Goal: Task Accomplishment & Management: Manage account settings

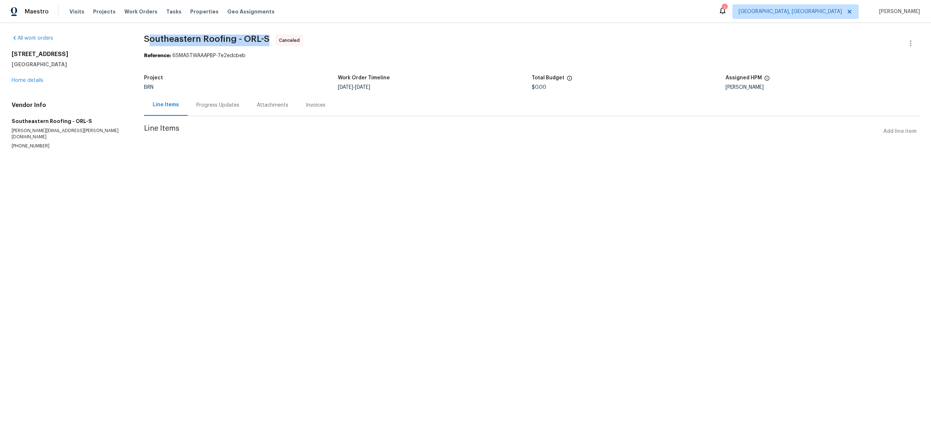
drag, startPoint x: 150, startPoint y: 36, endPoint x: 273, endPoint y: 37, distance: 123.3
click at [273, 37] on span "Southeastern Roofing - ORL-S Canceled" at bounding box center [523, 43] width 758 height 17
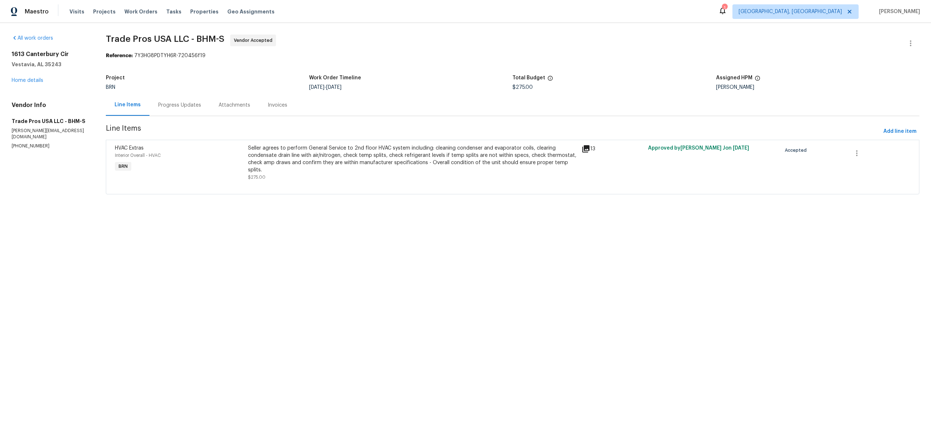
click at [174, 107] on div "Progress Updates" at bounding box center [179, 104] width 43 height 7
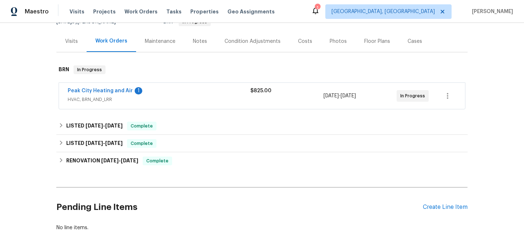
scroll to position [85, 0]
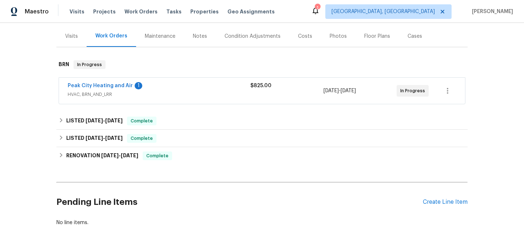
click at [116, 89] on span "Peak City Heating and Air" at bounding box center [100, 85] width 65 height 7
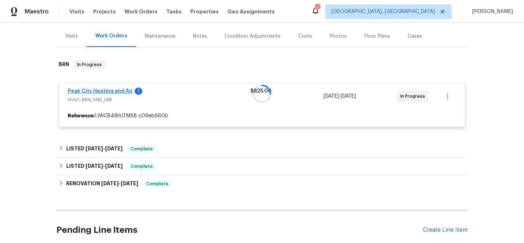
click at [112, 90] on div at bounding box center [261, 93] width 411 height 81
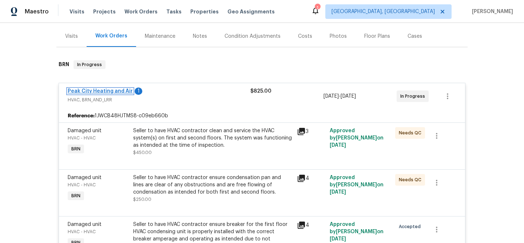
click at [112, 90] on link "Peak City Heating and Air" at bounding box center [100, 91] width 65 height 5
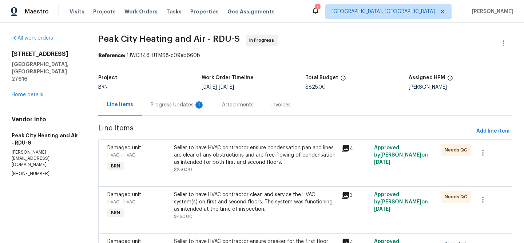
click at [169, 106] on div "Progress Updates 1" at bounding box center [178, 104] width 54 height 7
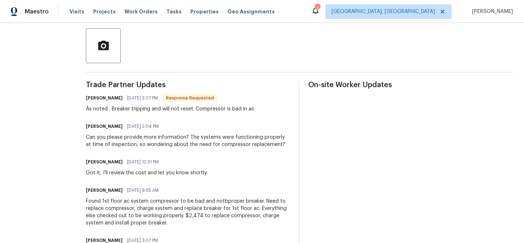
scroll to position [192, 0]
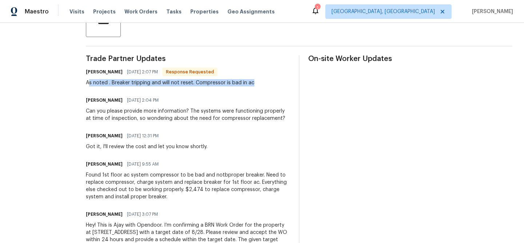
drag, startPoint x: 89, startPoint y: 84, endPoint x: 254, endPoint y: 85, distance: 165.1
click at [254, 85] on div "Jody Conner 08/27/2025 2:07 PM Response Requested As noted . Breaker tripping a…" at bounding box center [188, 77] width 204 height 20
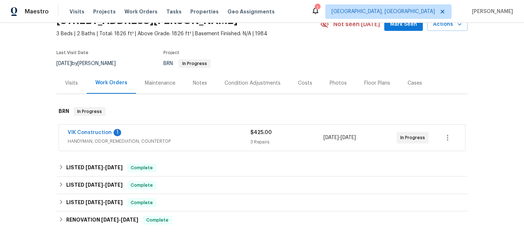
scroll to position [77, 0]
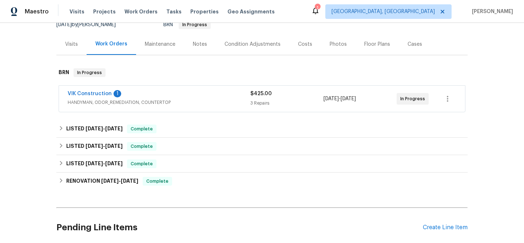
click at [99, 96] on span "VIK Construction" at bounding box center [90, 93] width 44 height 7
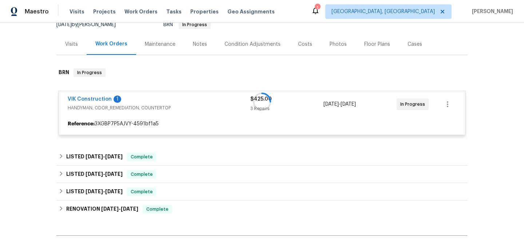
click at [99, 97] on div at bounding box center [261, 101] width 411 height 81
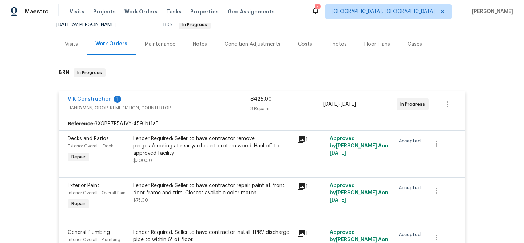
click at [110, 101] on div "VIK Construction 1" at bounding box center [159, 100] width 183 height 9
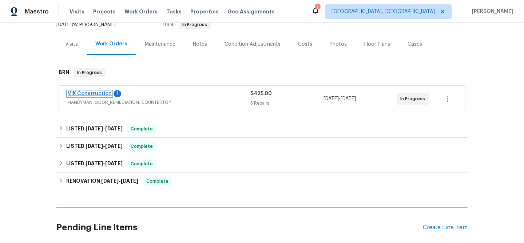
click at [101, 93] on link "VIK Construction" at bounding box center [90, 93] width 44 height 5
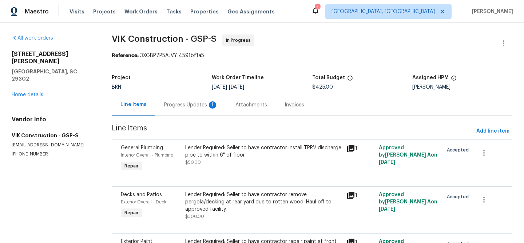
click at [211, 103] on div "1" at bounding box center [212, 104] width 7 height 7
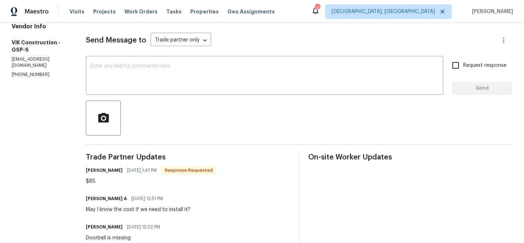
scroll to position [63, 0]
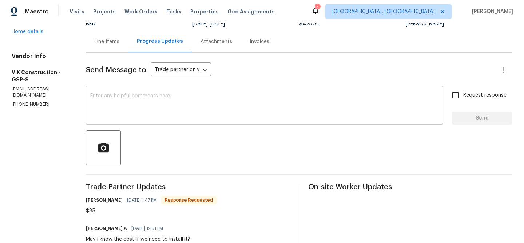
click at [191, 101] on textarea at bounding box center [264, 105] width 348 height 25
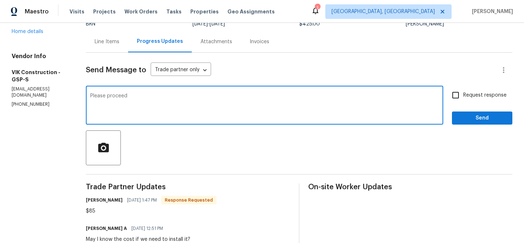
type textarea "Please proceed"
click at [459, 97] on input "Request response" at bounding box center [455, 95] width 15 height 15
checkbox input "true"
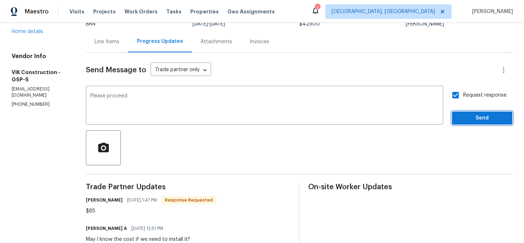
click at [471, 116] on span "Send" at bounding box center [481, 118] width 49 height 9
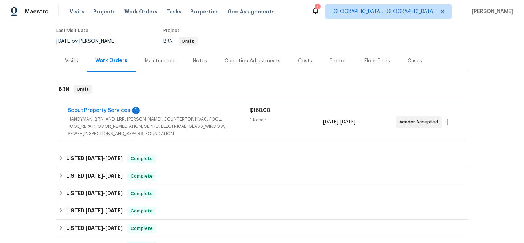
scroll to position [102, 0]
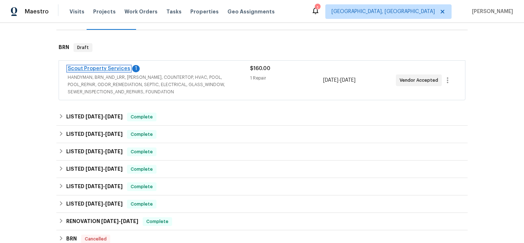
click at [113, 69] on link "Scout Property Services" at bounding box center [99, 68] width 63 height 5
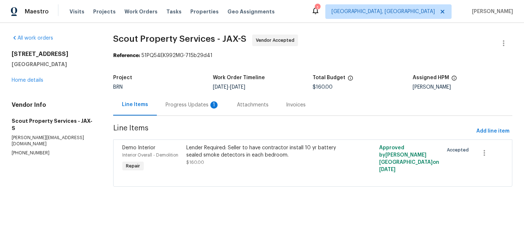
click at [208, 104] on div "Progress Updates 1" at bounding box center [192, 104] width 54 height 7
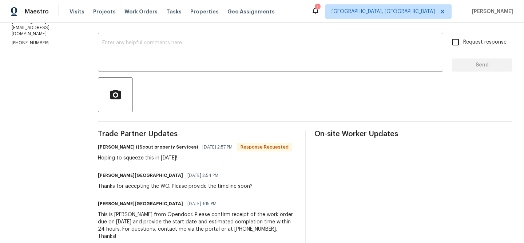
scroll to position [127, 0]
